Goal: Information Seeking & Learning: Stay updated

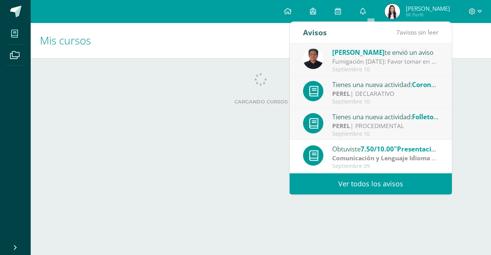
click at [369, 118] on div "Tienes una nueva actividad: [PERSON_NAME] y cuaderno" at bounding box center [385, 117] width 107 height 10
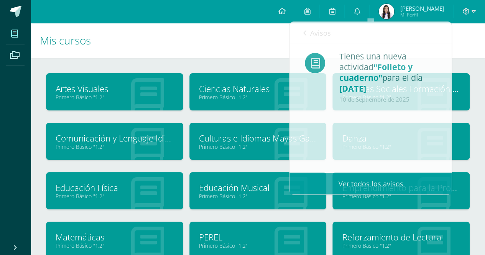
click at [218, 46] on h1 "Mis cursos" at bounding box center [258, 40] width 436 height 35
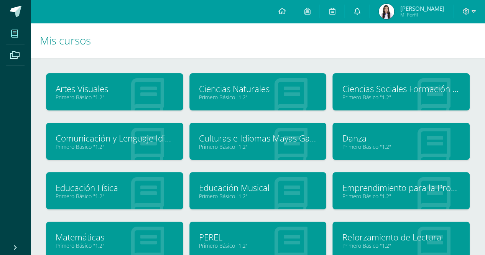
click at [360, 13] on link "0" at bounding box center [357, 11] width 25 height 23
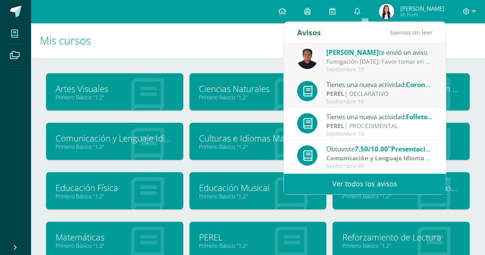
click at [351, 62] on div "Fumigación [DATE]: Favor tomar en consideración la información referida." at bounding box center [379, 61] width 107 height 9
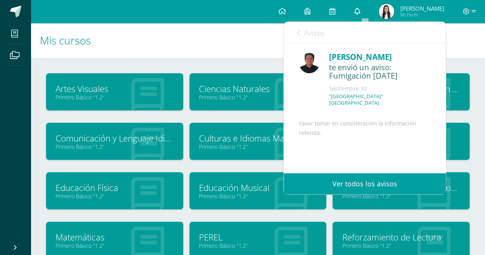
click at [368, 10] on link "0" at bounding box center [357, 11] width 25 height 23
click at [360, 12] on icon at bounding box center [357, 11] width 6 height 7
click at [224, 33] on h1 "Mis cursos" at bounding box center [258, 40] width 436 height 35
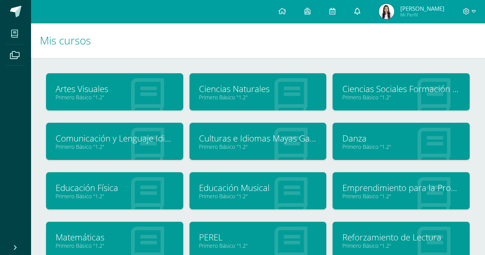
click at [360, 11] on icon at bounding box center [357, 11] width 6 height 7
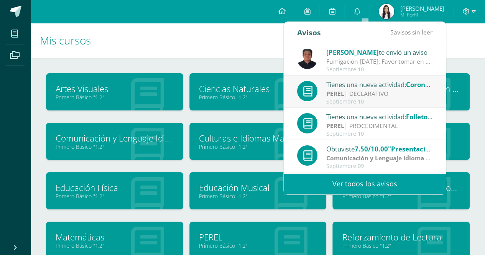
click at [358, 99] on div "Septiembre 10" at bounding box center [379, 102] width 107 height 7
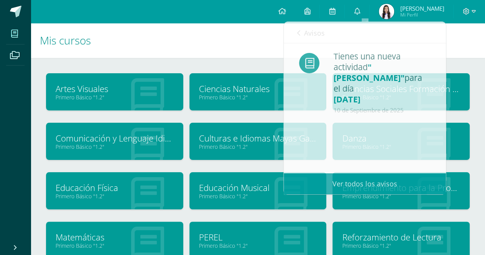
click at [164, 47] on h1 "Mis cursos" at bounding box center [258, 40] width 436 height 35
